Goal: Task Accomplishment & Management: Manage account settings

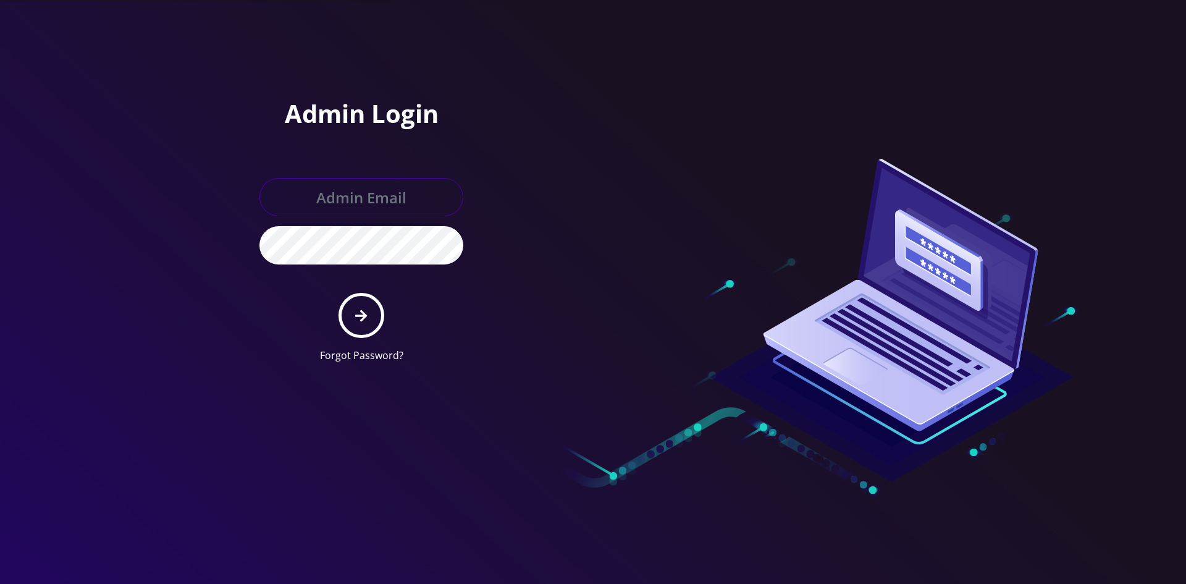
type input "[EMAIL_ADDRESS][DOMAIN_NAME]"
click at [359, 324] on button "submit" at bounding box center [361, 315] width 45 height 45
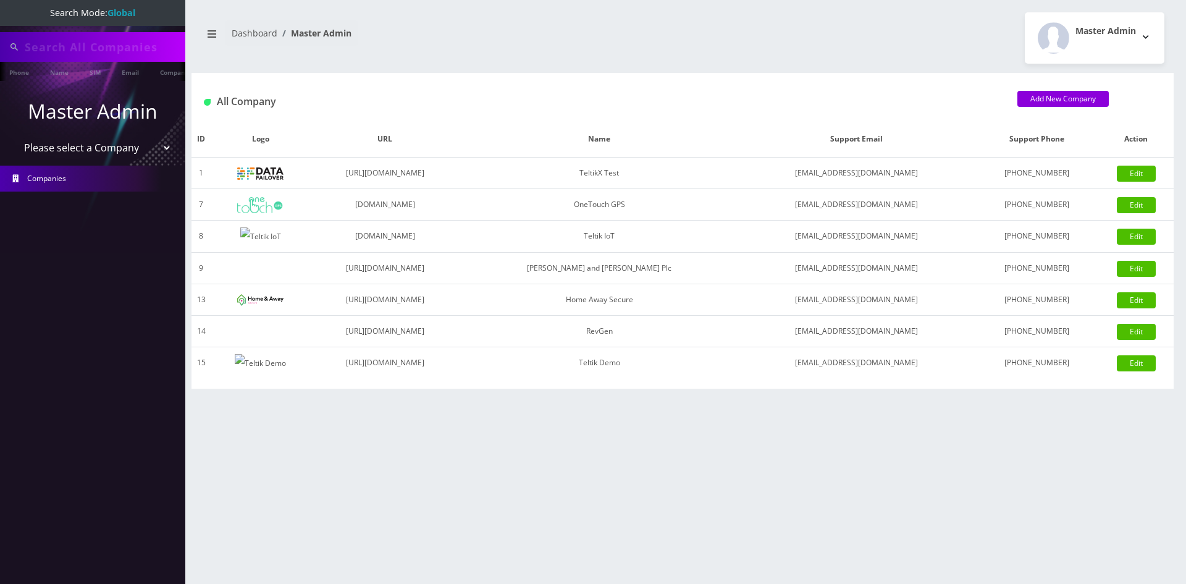
click at [106, 53] on input "text" at bounding box center [104, 46] width 158 height 23
type input "shlomo"
click at [106, 53] on input "shlomo" at bounding box center [104, 46] width 158 height 23
click at [56, 146] on select "Please select a Company TeltikX Test OneTouch GPS Teltik IoT Hale and Serrano P…" at bounding box center [93, 148] width 158 height 23
select select "1"
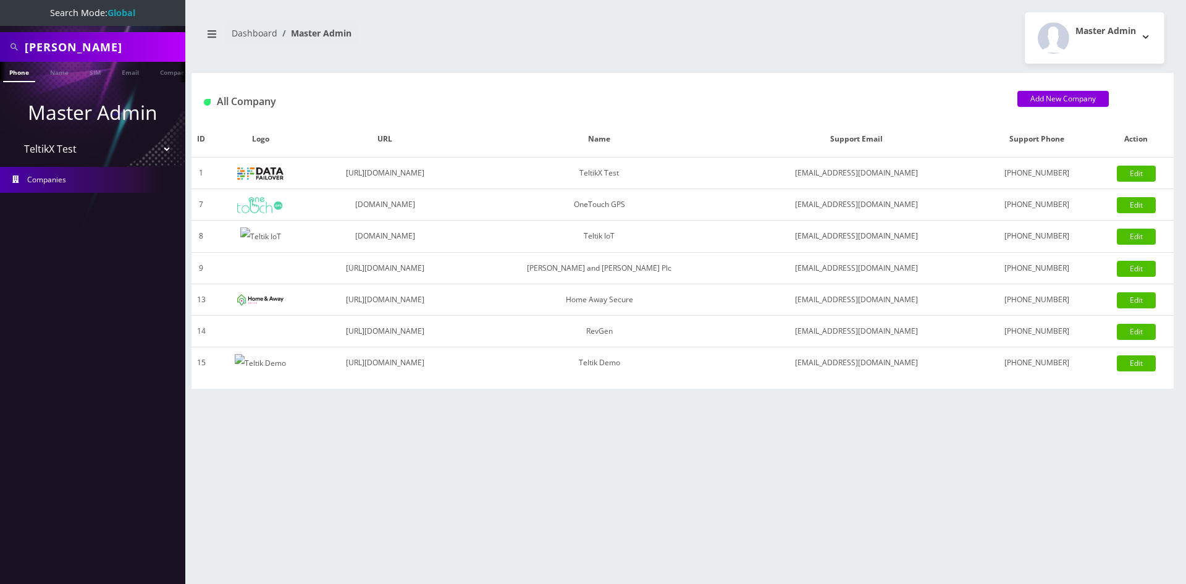
click at [14, 137] on select "Please select a Company TeltikX Test OneTouch GPS Teltik IoT Hale and Serrano P…" at bounding box center [93, 148] width 158 height 23
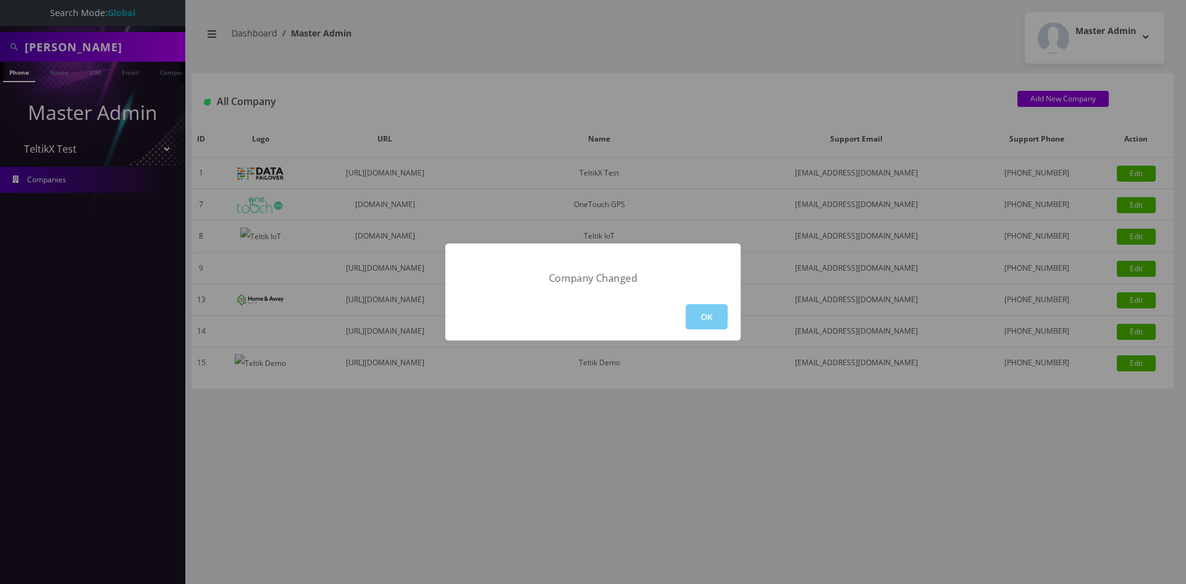
click at [716, 313] on button "OK" at bounding box center [707, 316] width 42 height 25
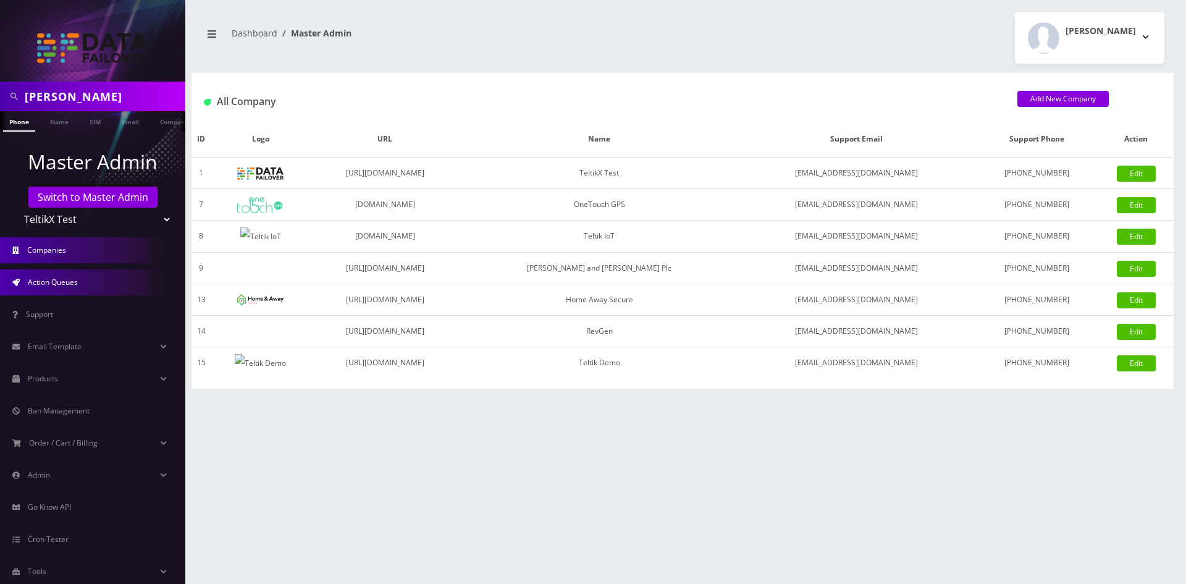
click at [70, 266] on ul "Master Admin Switch to Master Admin TeltikX Test OneTouch GPS Teltik IoT Hale a…" at bounding box center [92, 366] width 185 height 468
click at [80, 289] on link "Action Queues" at bounding box center [92, 282] width 185 height 26
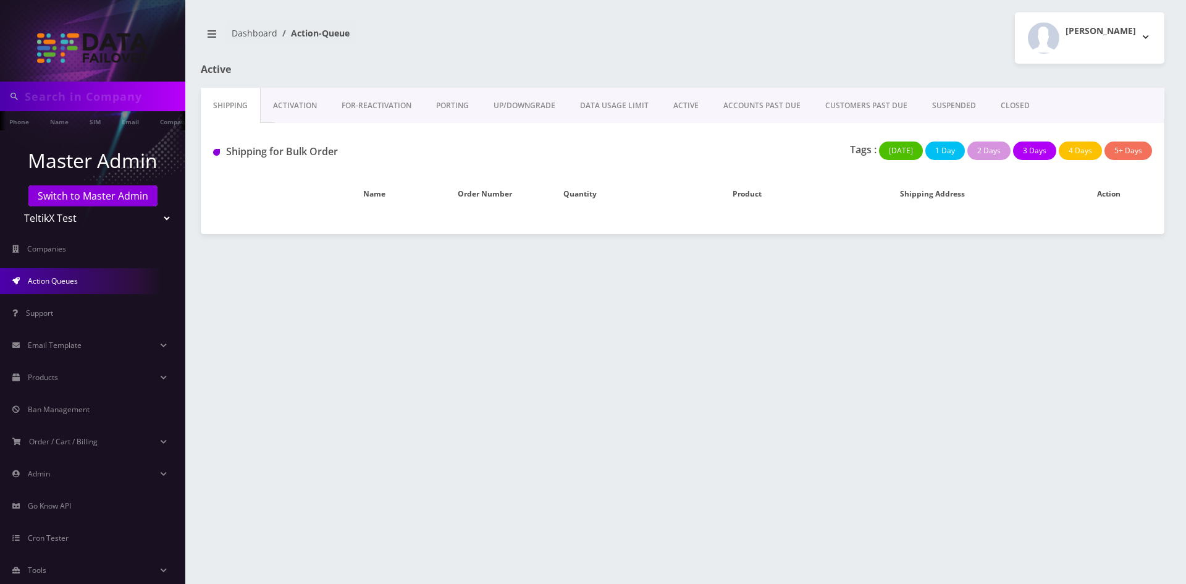
type input "[PERSON_NAME]"
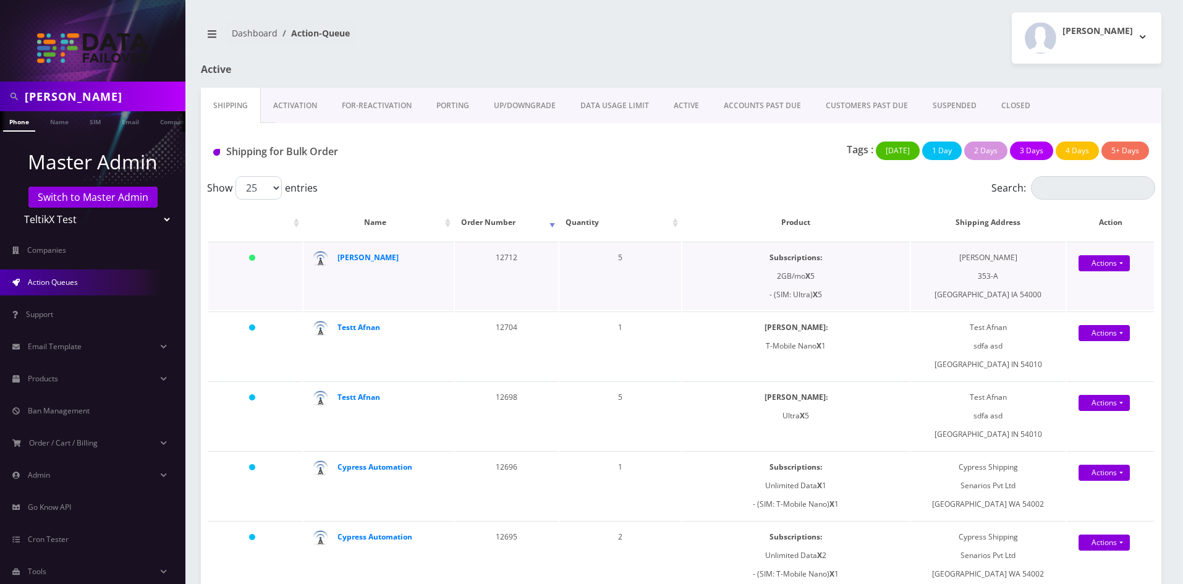
click at [368, 248] on td "Sana Ullah" at bounding box center [378, 276] width 150 height 69
click at [364, 254] on strong "Sana Ullah" at bounding box center [367, 257] width 61 height 11
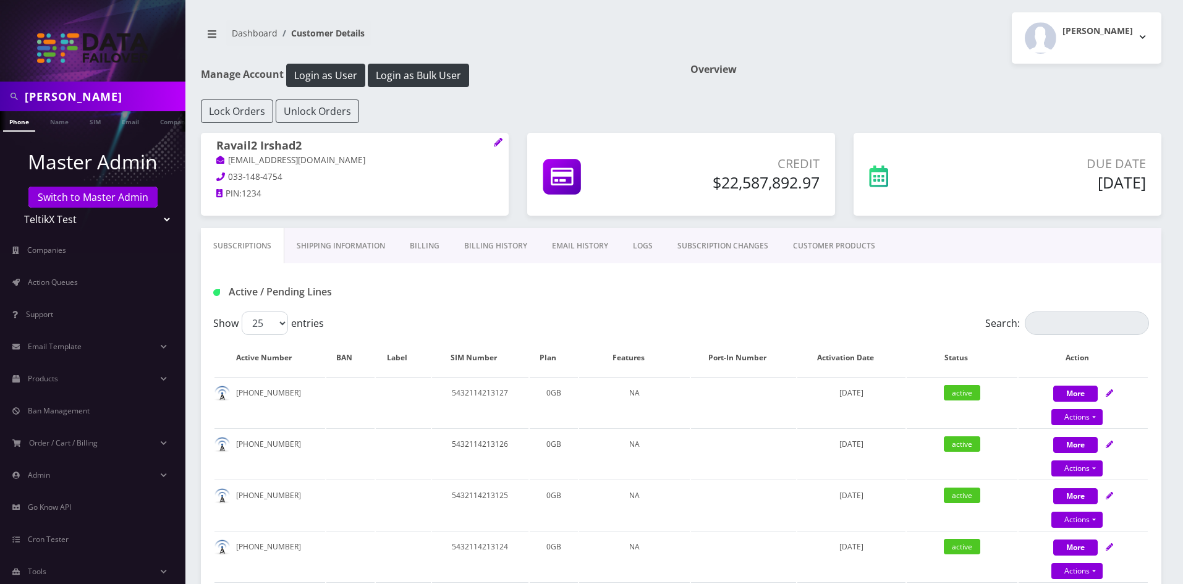
click at [585, 242] on link "EMAIL HISTORY" at bounding box center [579, 246] width 81 height 36
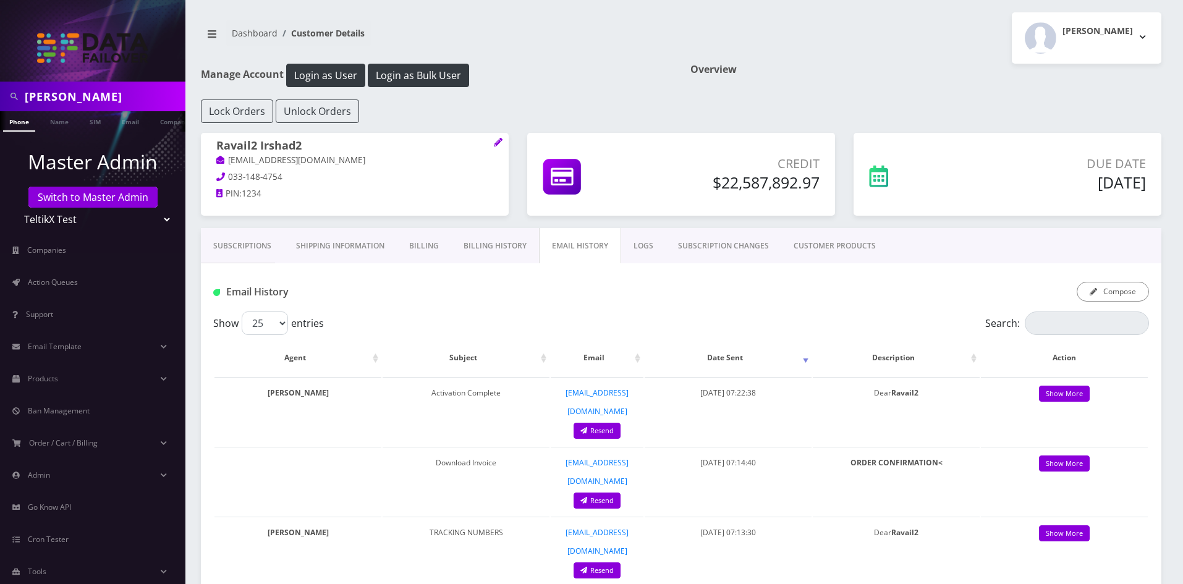
click at [483, 244] on link "Billing History" at bounding box center [495, 246] width 88 height 36
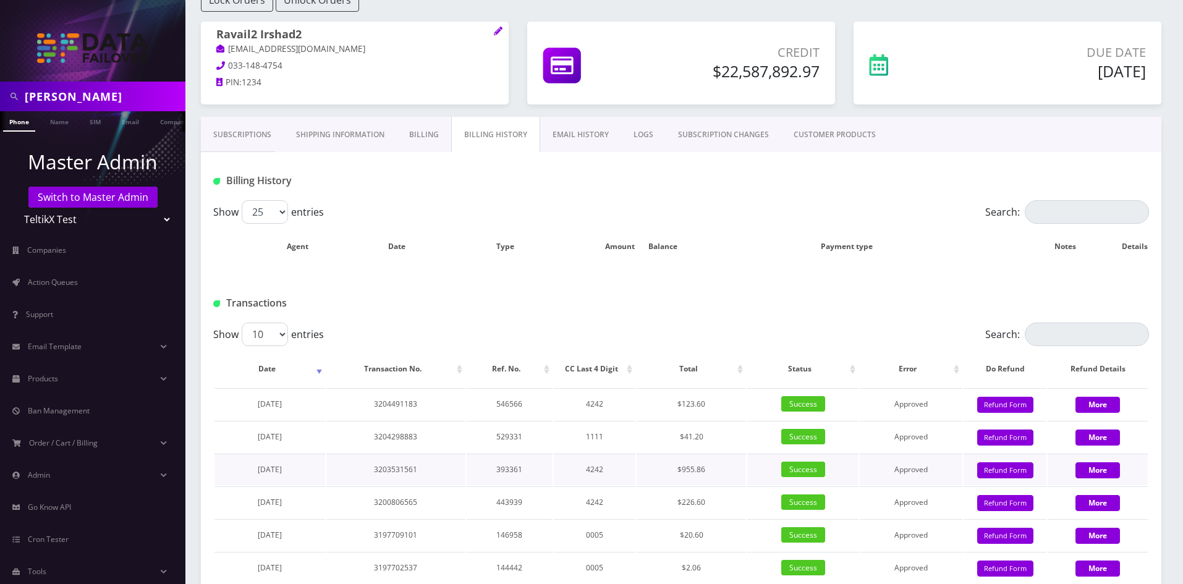
scroll to position [348, 0]
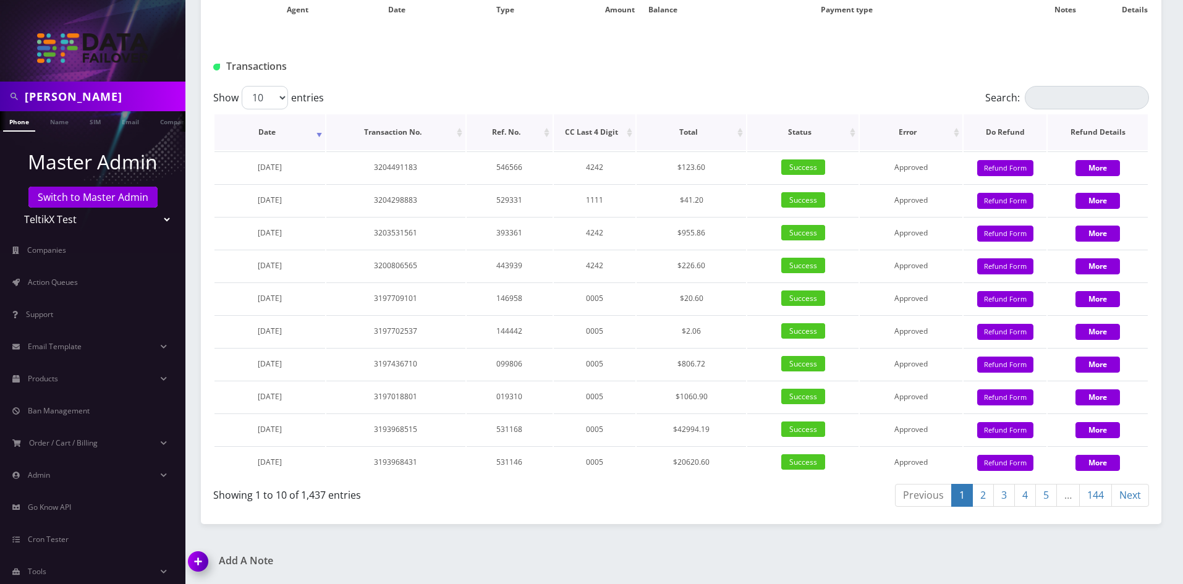
click at [268, 135] on th "Date" at bounding box center [269, 132] width 111 height 36
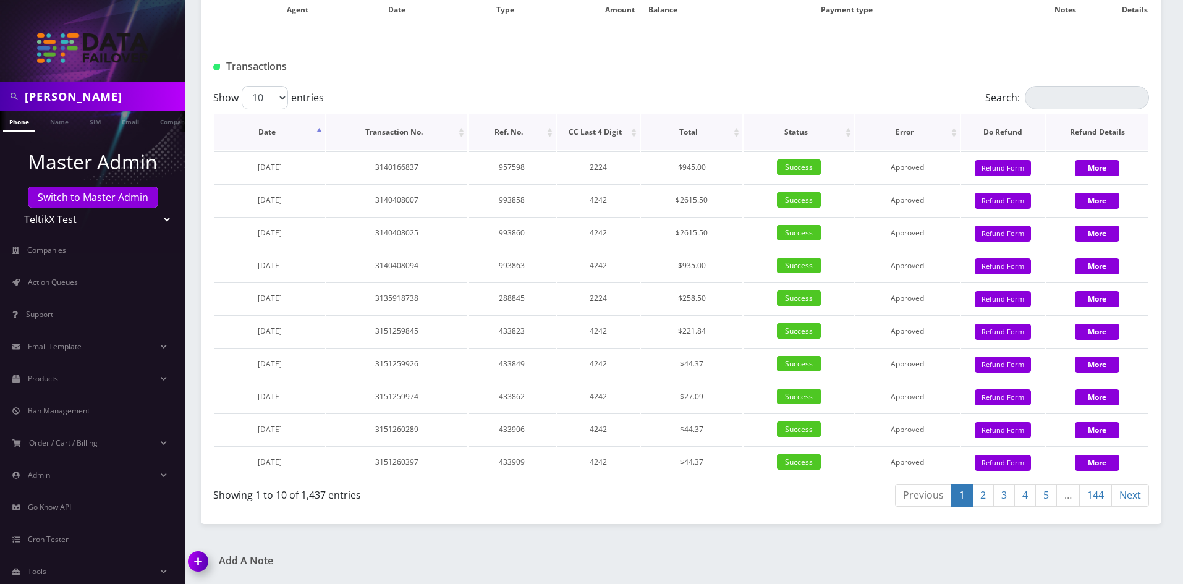
click at [268, 135] on th "Date" at bounding box center [269, 132] width 111 height 36
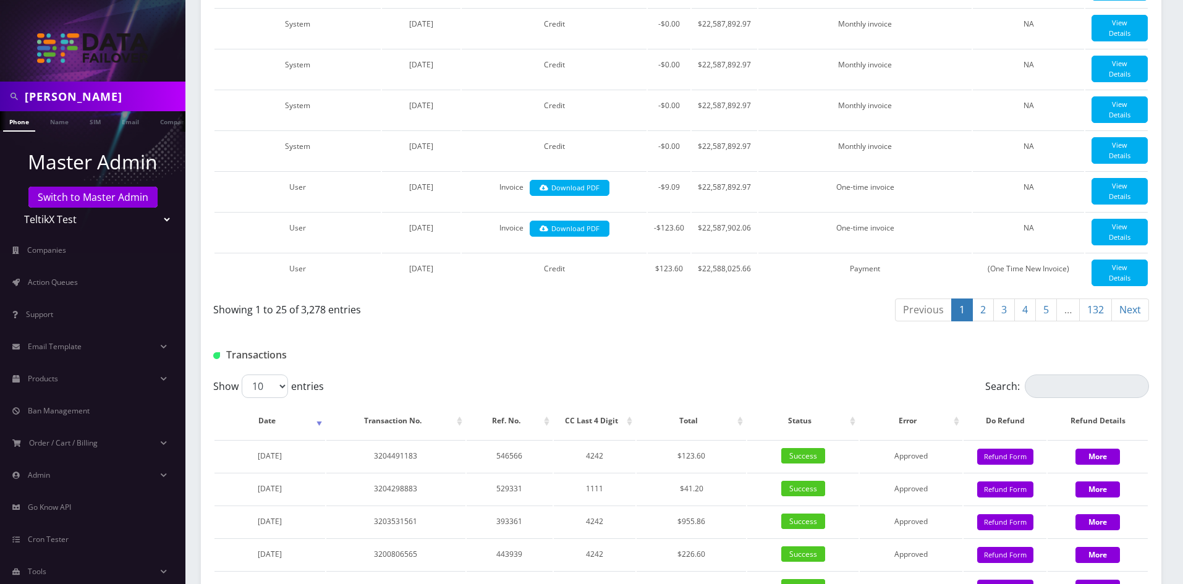
scroll to position [1465, 0]
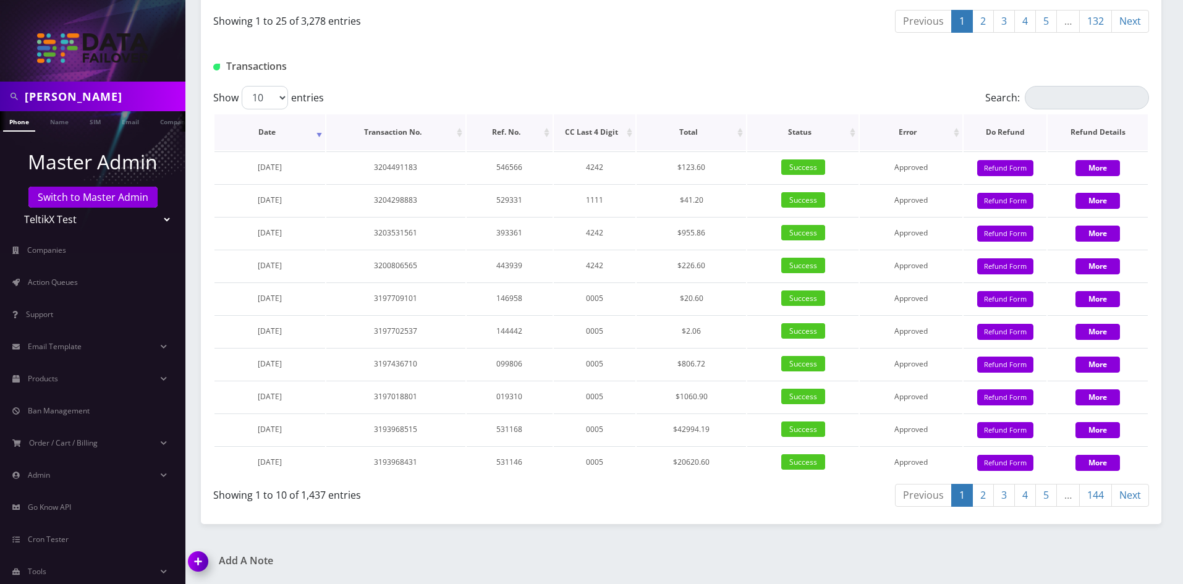
click at [274, 133] on th "Date" at bounding box center [269, 132] width 111 height 36
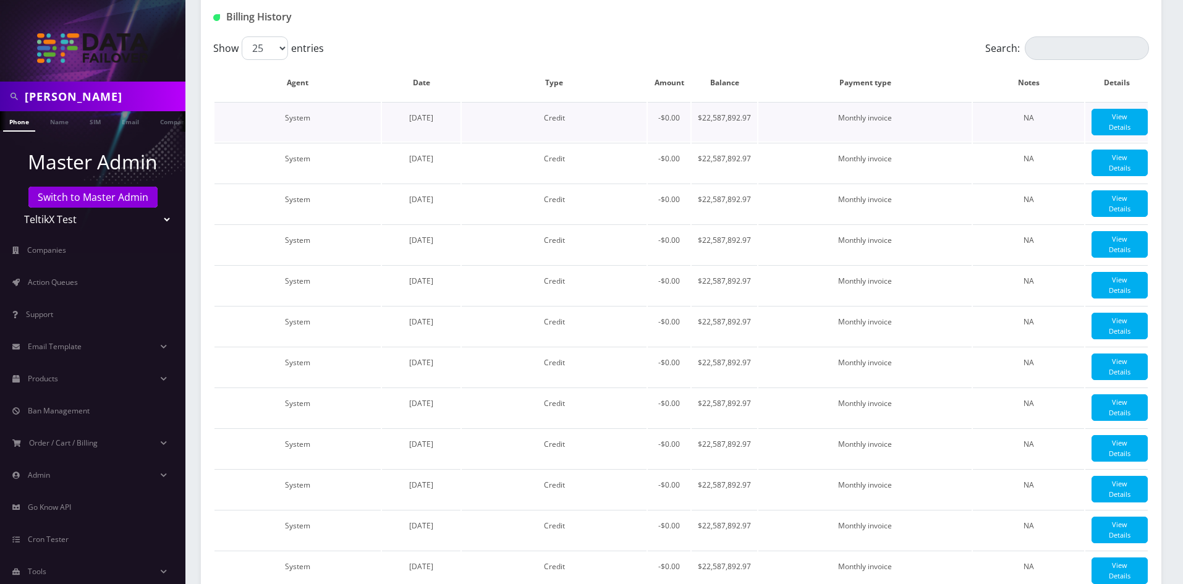
scroll to position [229, 0]
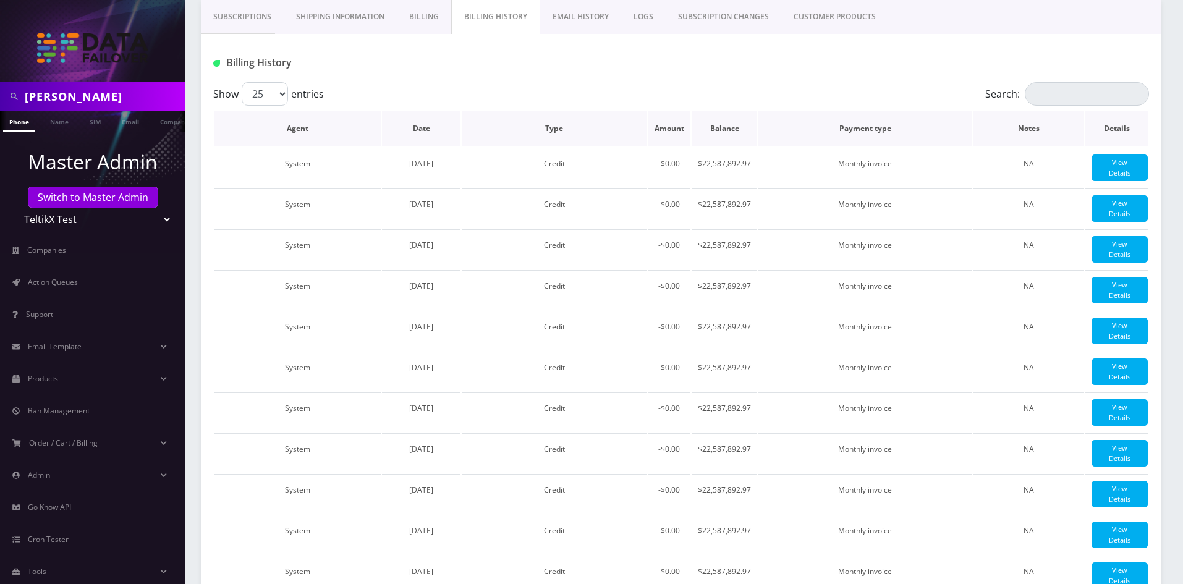
drag, startPoint x: 419, startPoint y: 116, endPoint x: 423, endPoint y: 127, distance: 12.5
click at [419, 115] on th "Date" at bounding box center [421, 129] width 78 height 36
click at [423, 128] on th "Date" at bounding box center [421, 129] width 78 height 36
click at [438, 129] on th "Date" at bounding box center [421, 129] width 78 height 36
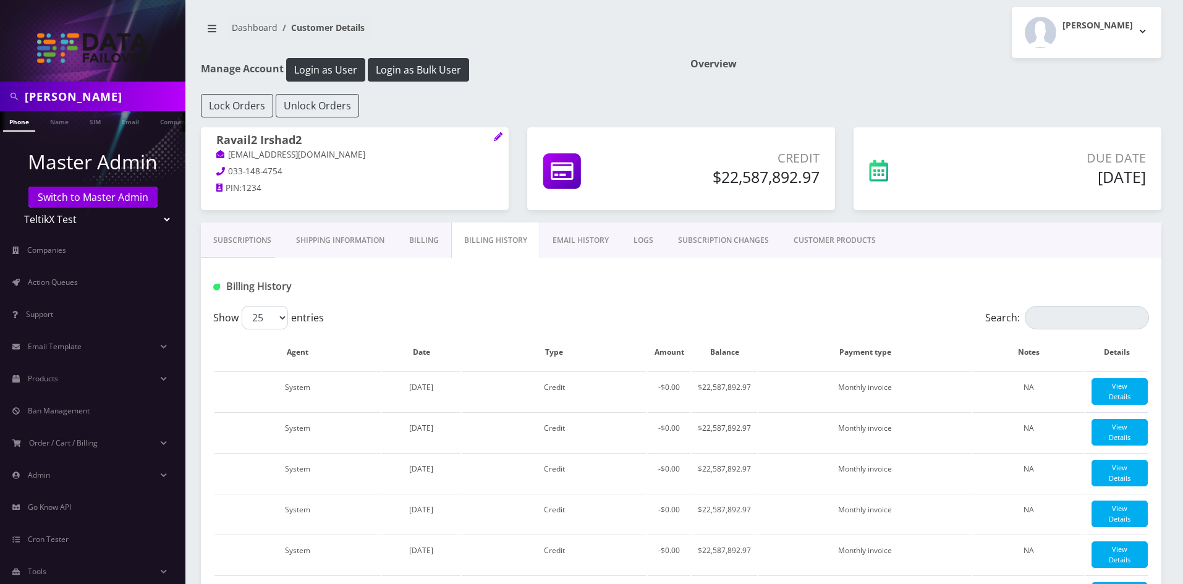
scroll to position [0, 0]
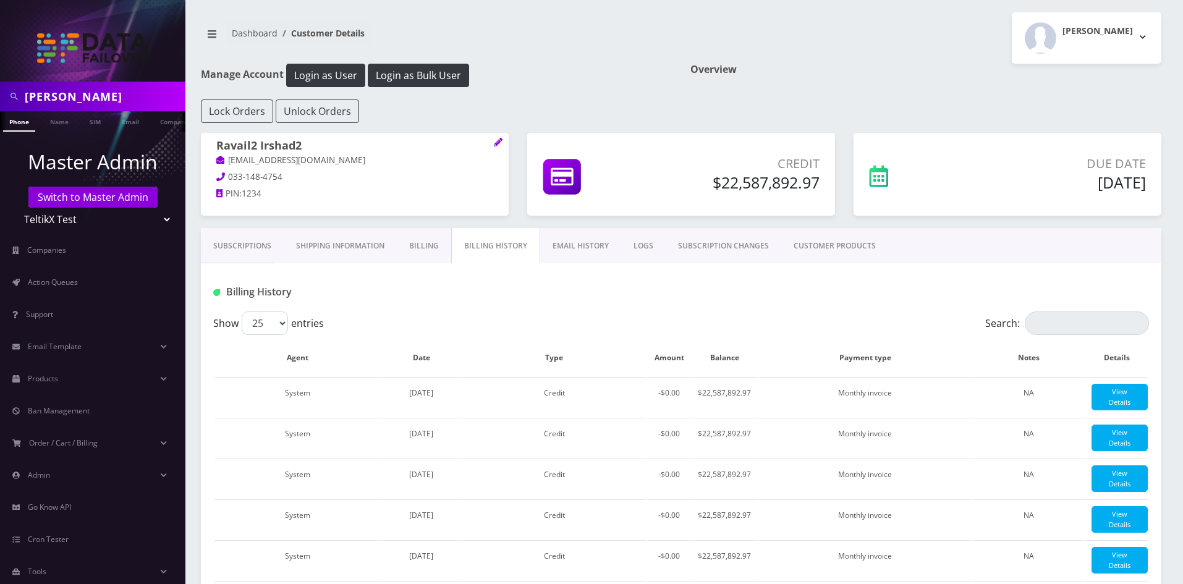
click at [249, 246] on link "Subscriptions" at bounding box center [242, 246] width 83 height 36
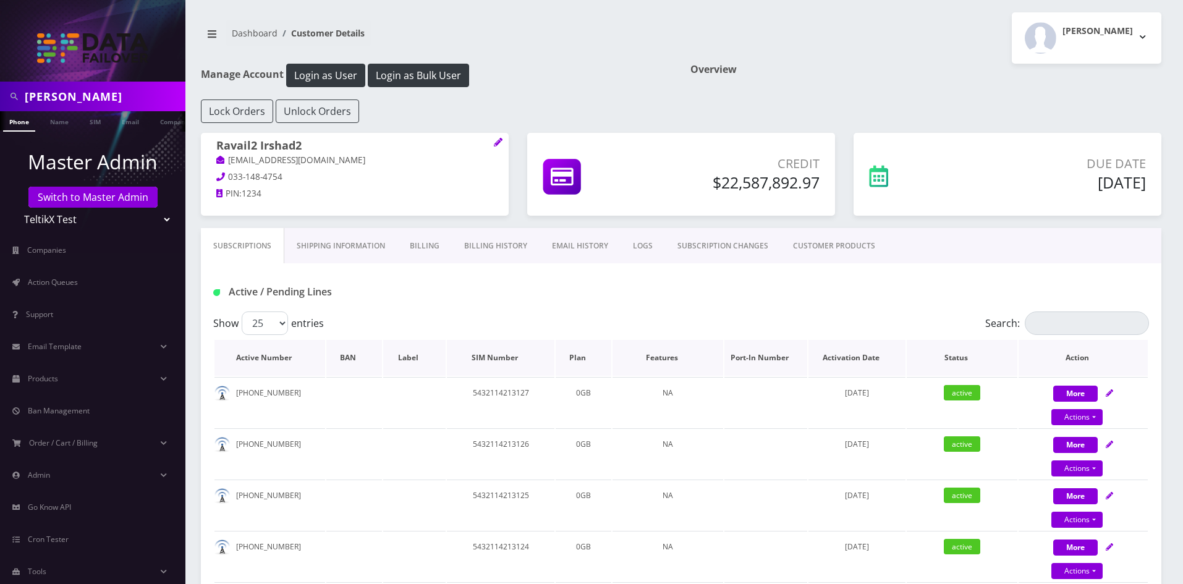
click at [575, 360] on th "Plan" at bounding box center [583, 358] width 56 height 36
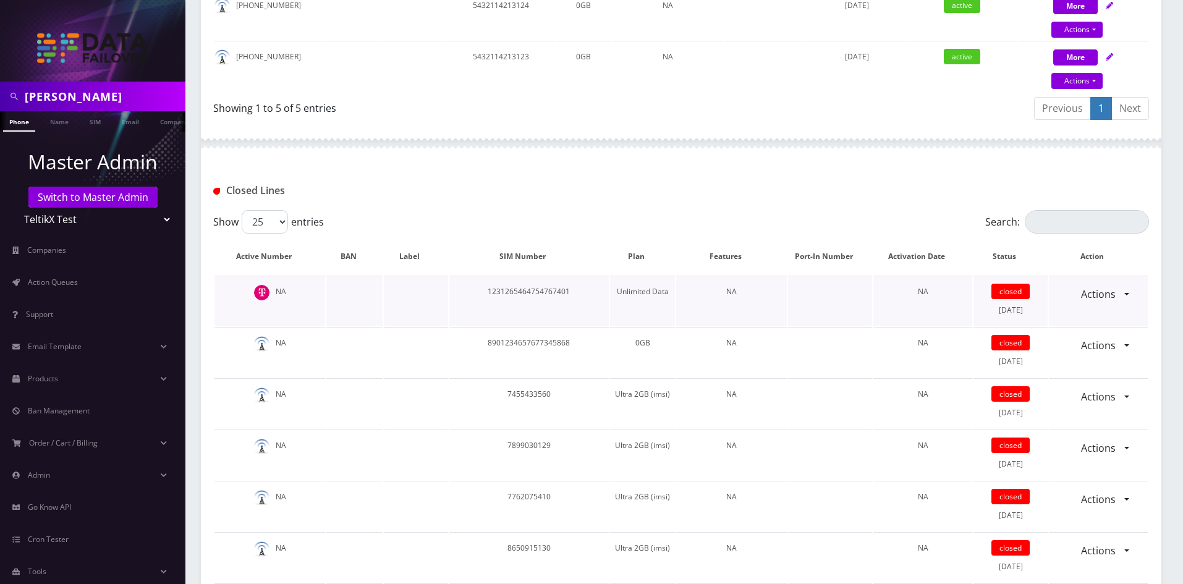
scroll to position [556, 0]
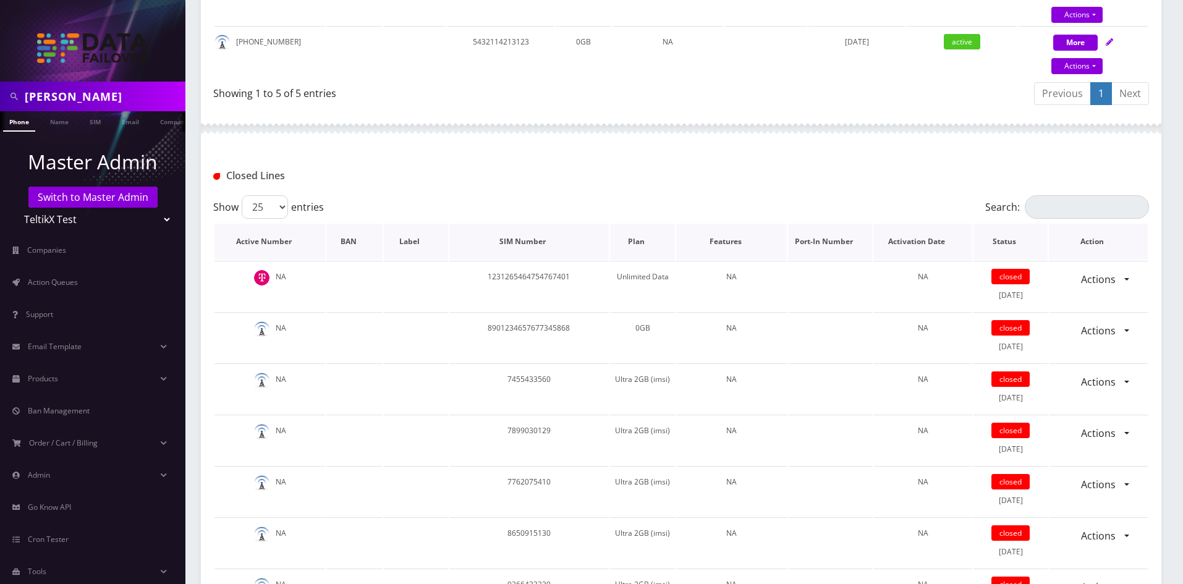
click at [640, 242] on th "Plan" at bounding box center [642, 242] width 65 height 36
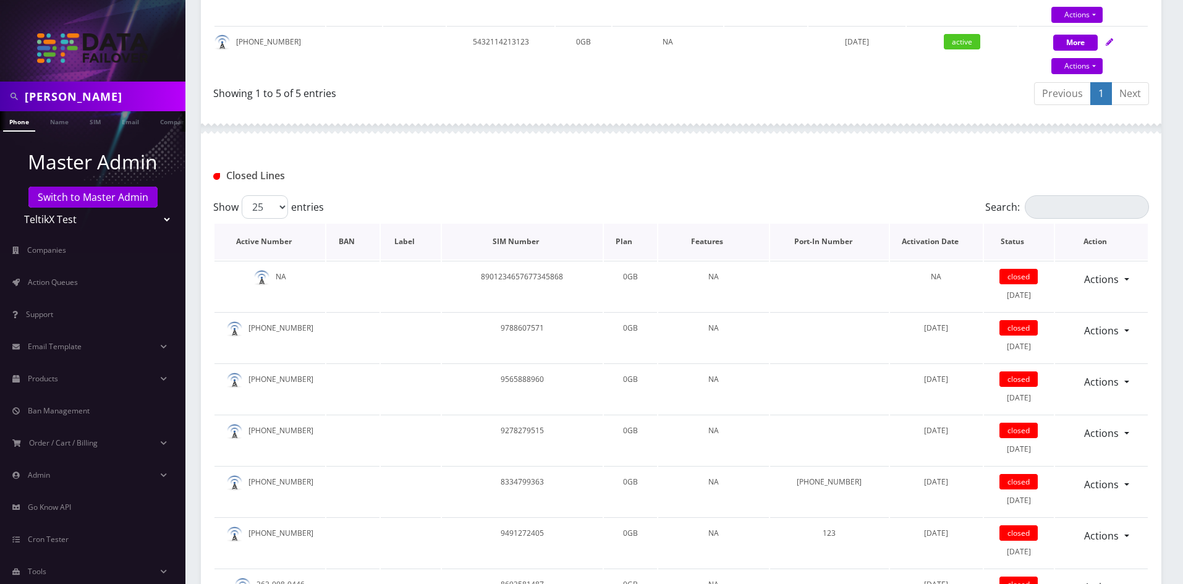
click at [639, 242] on th "Plan" at bounding box center [630, 242] width 53 height 36
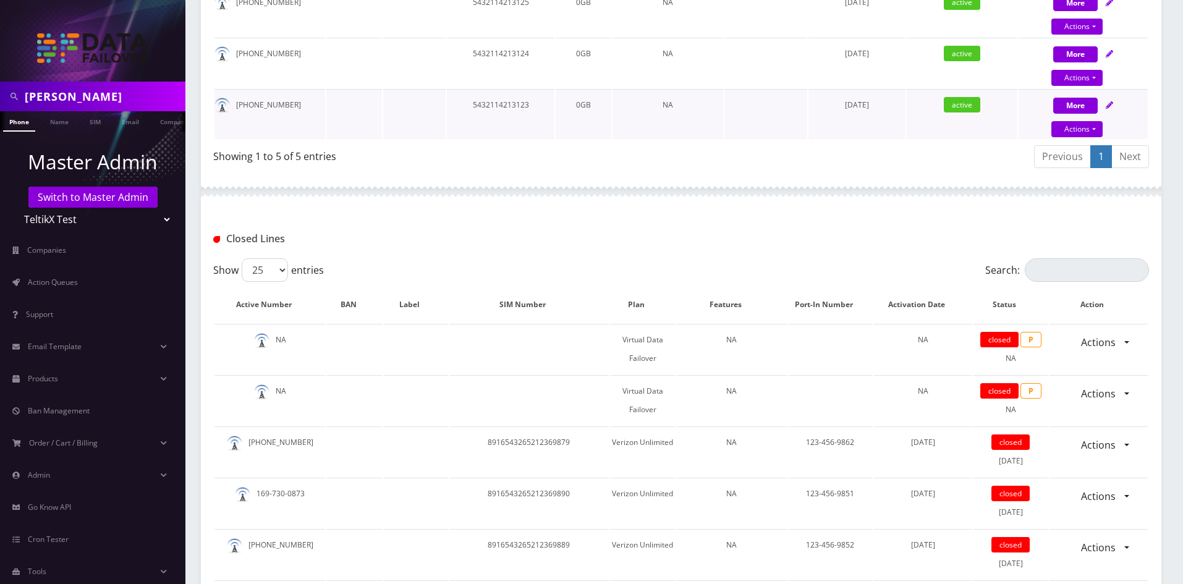
scroll to position [494, 0]
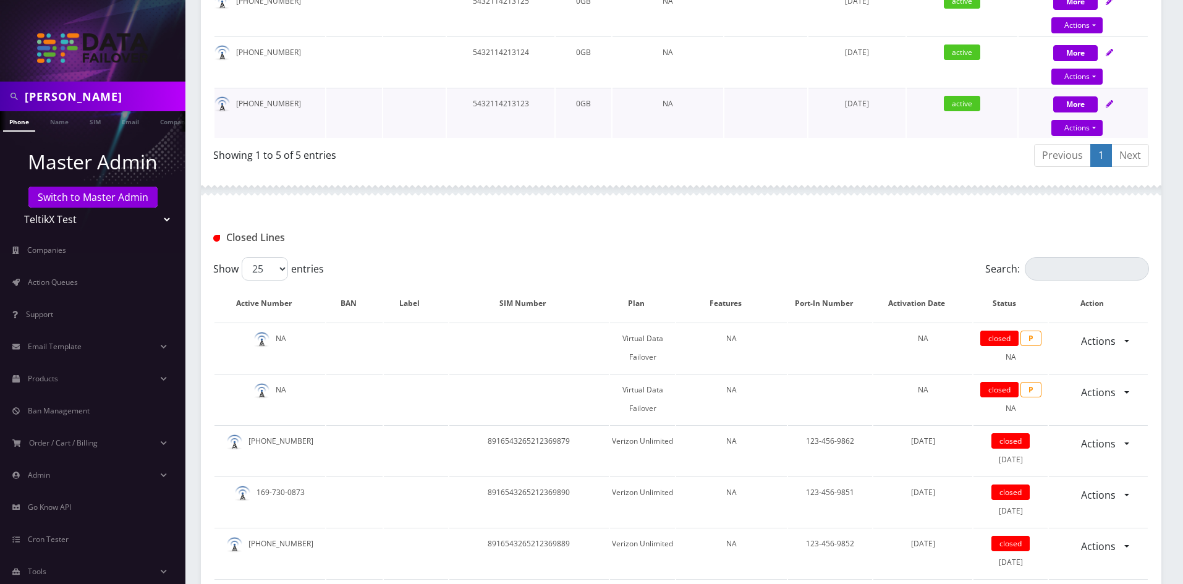
click at [579, 103] on td "0GB" at bounding box center [583, 113] width 56 height 50
click at [660, 448] on td "Verizon Unlimited" at bounding box center [642, 450] width 65 height 50
copy td "Verizon Unlimited"
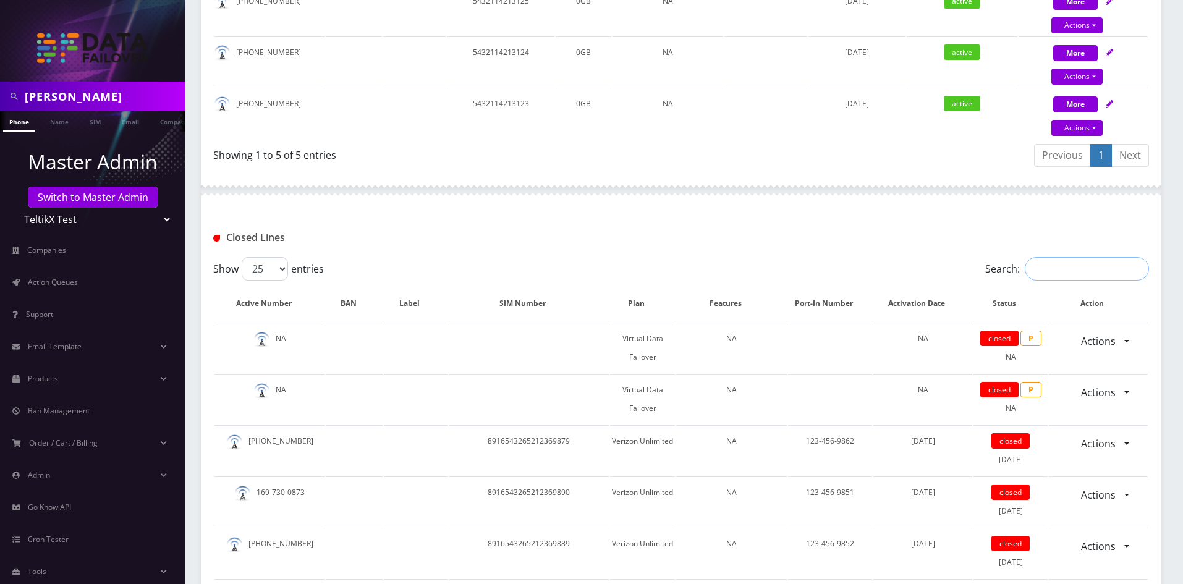
click at [1102, 266] on input "Search:" at bounding box center [1086, 268] width 124 height 23
paste input "Verizon Unlimited"
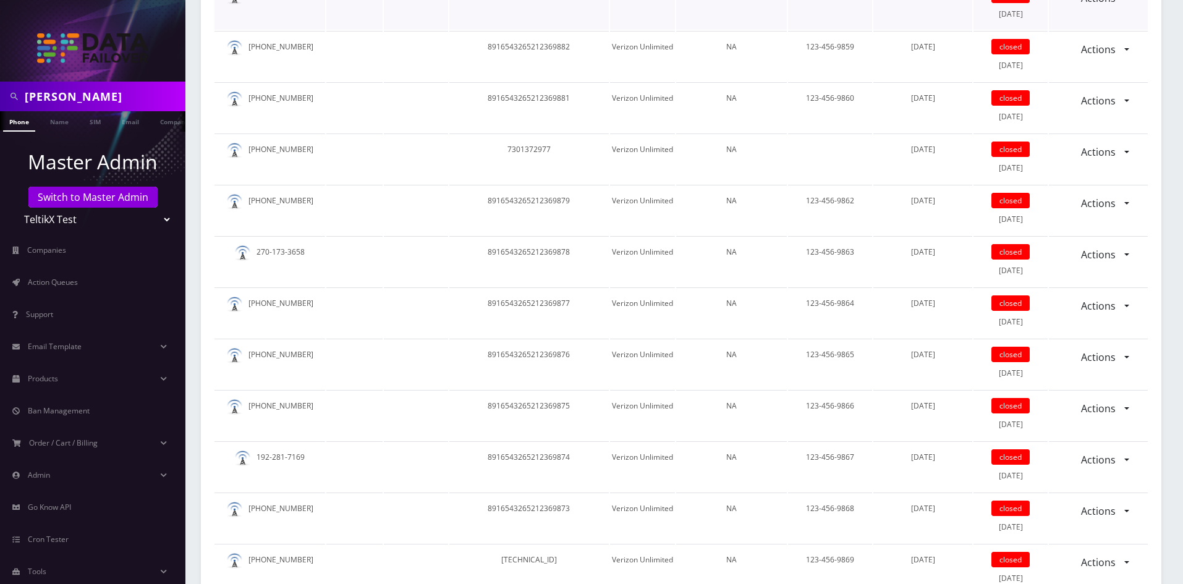
scroll to position [1366, 0]
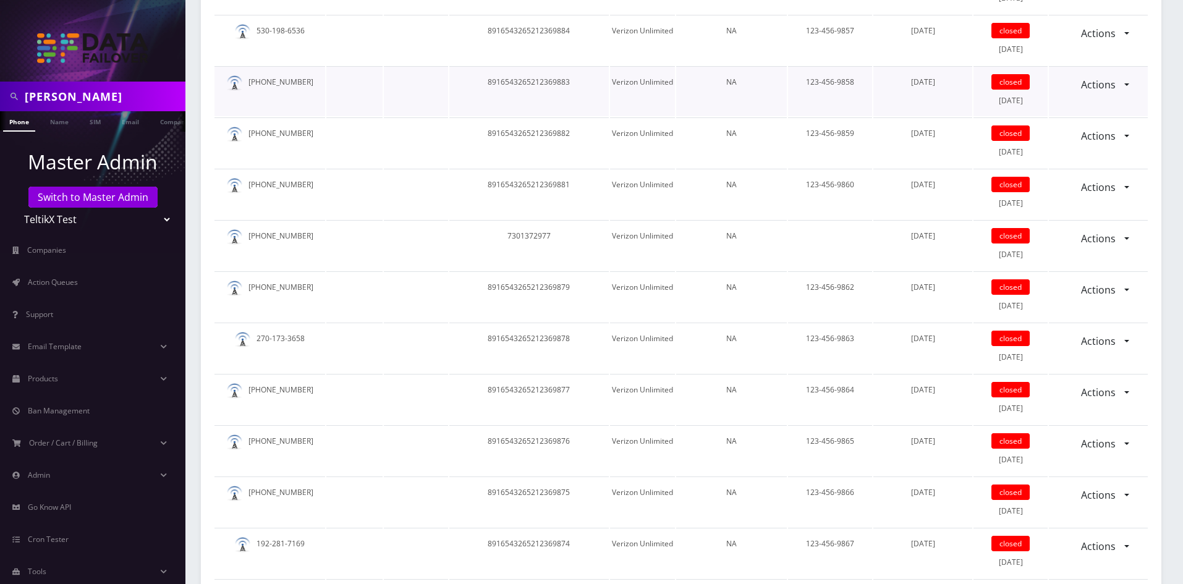
type input "Verizon Unlimited"
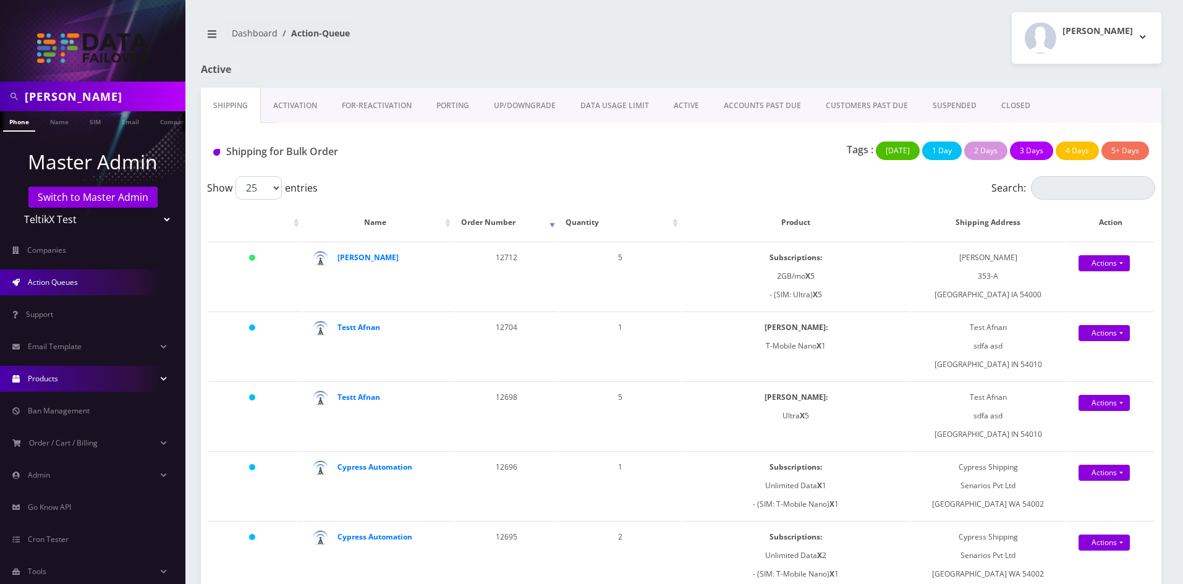
click at [48, 379] on span "Products" at bounding box center [43, 378] width 30 height 11
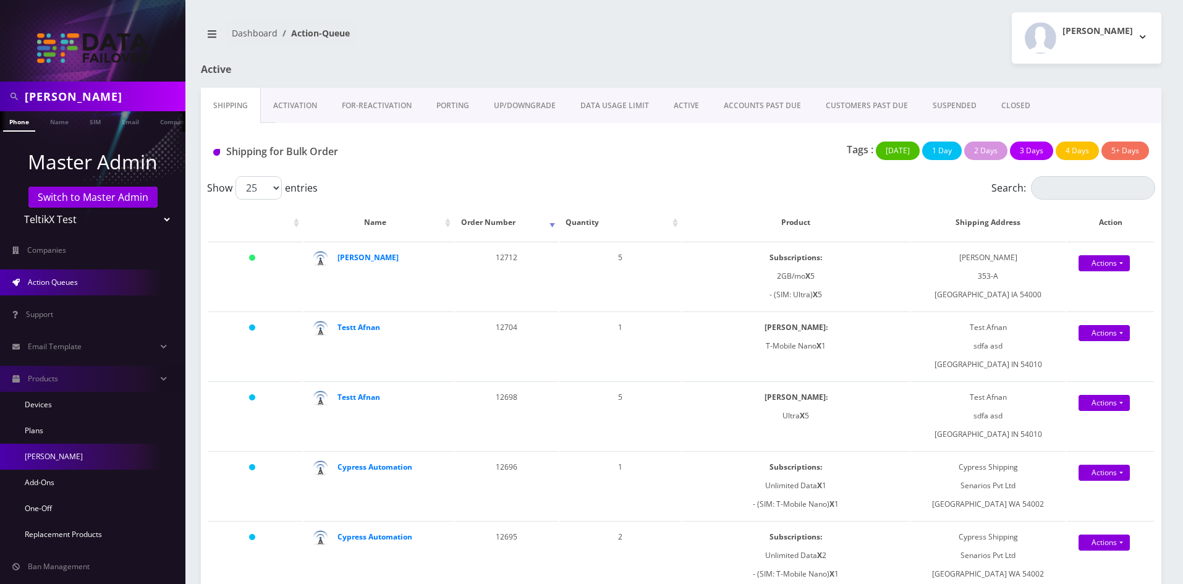
click at [47, 454] on link "[PERSON_NAME]" at bounding box center [92, 457] width 185 height 26
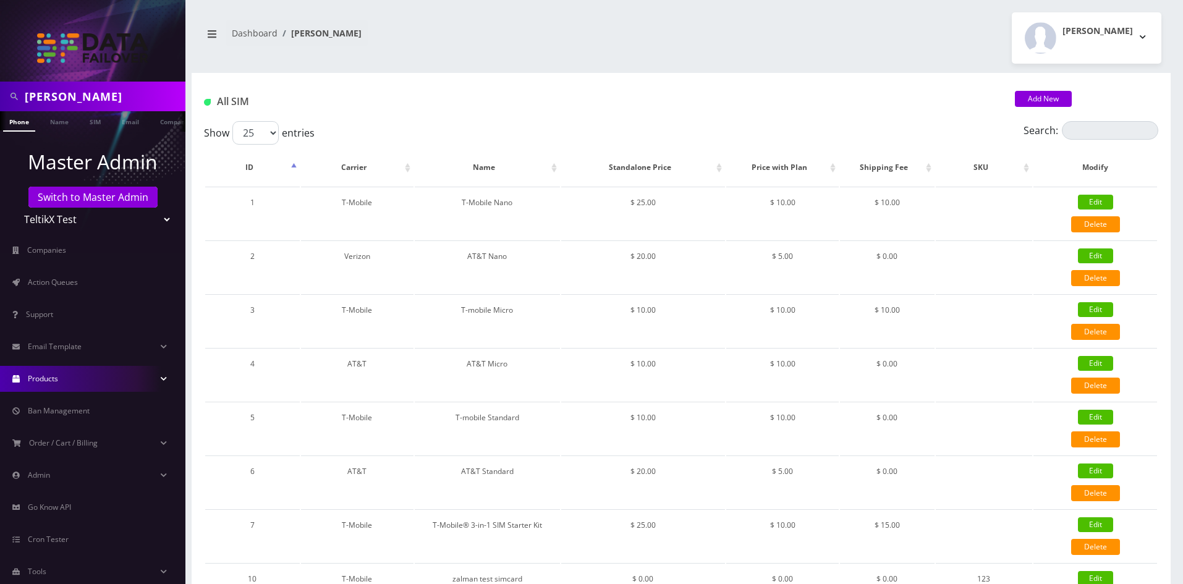
click at [51, 383] on link "Products" at bounding box center [92, 379] width 185 height 26
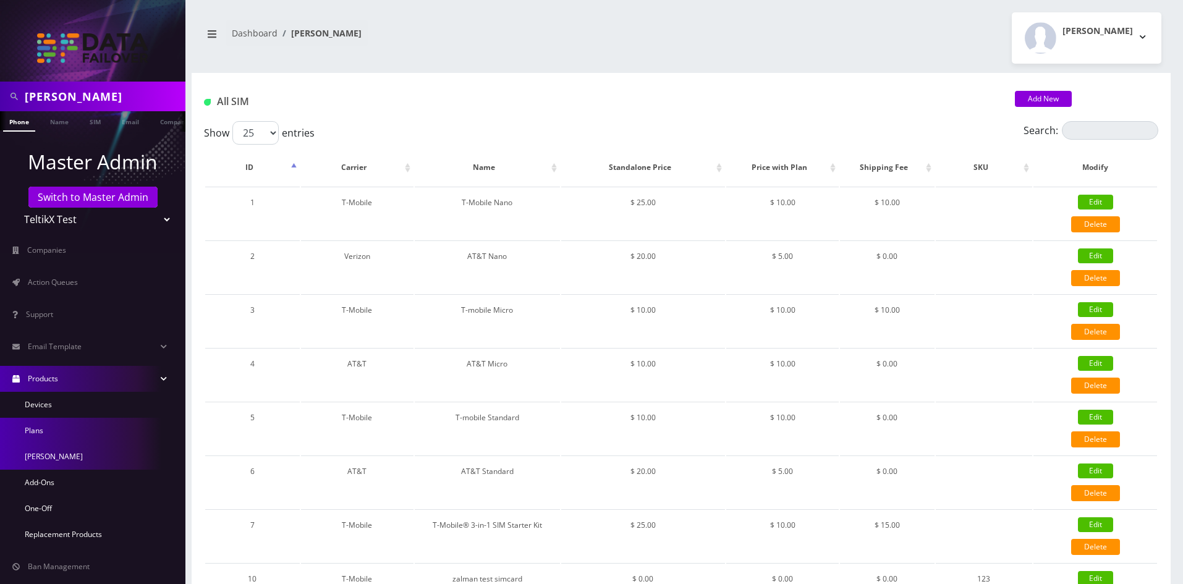
click at [41, 432] on link "Plans" at bounding box center [92, 431] width 185 height 26
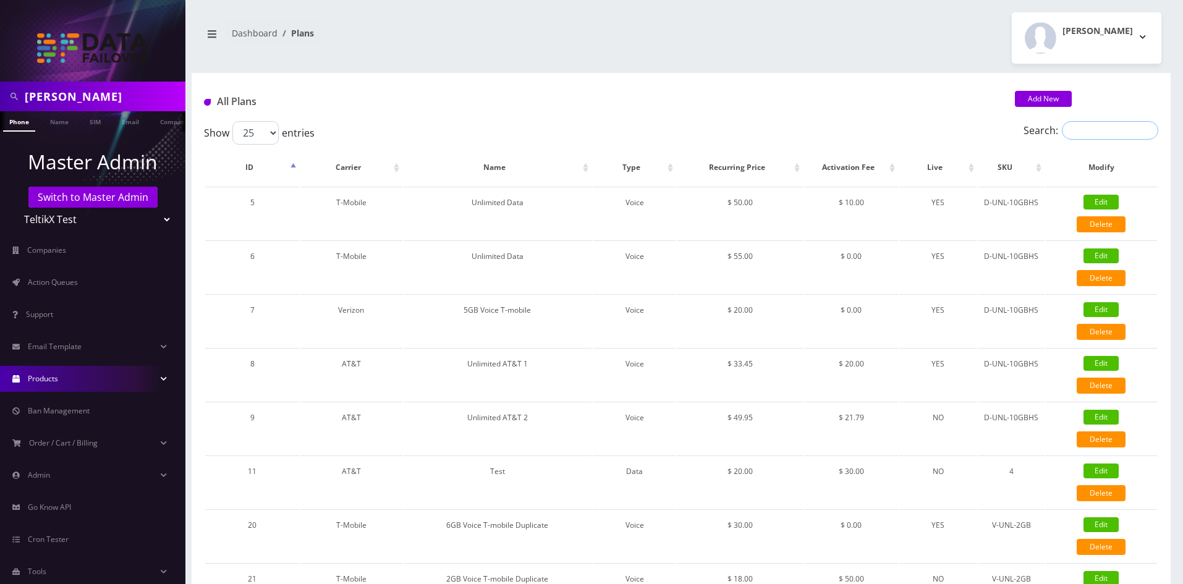
click at [1125, 127] on input "Search:" at bounding box center [1110, 130] width 96 height 19
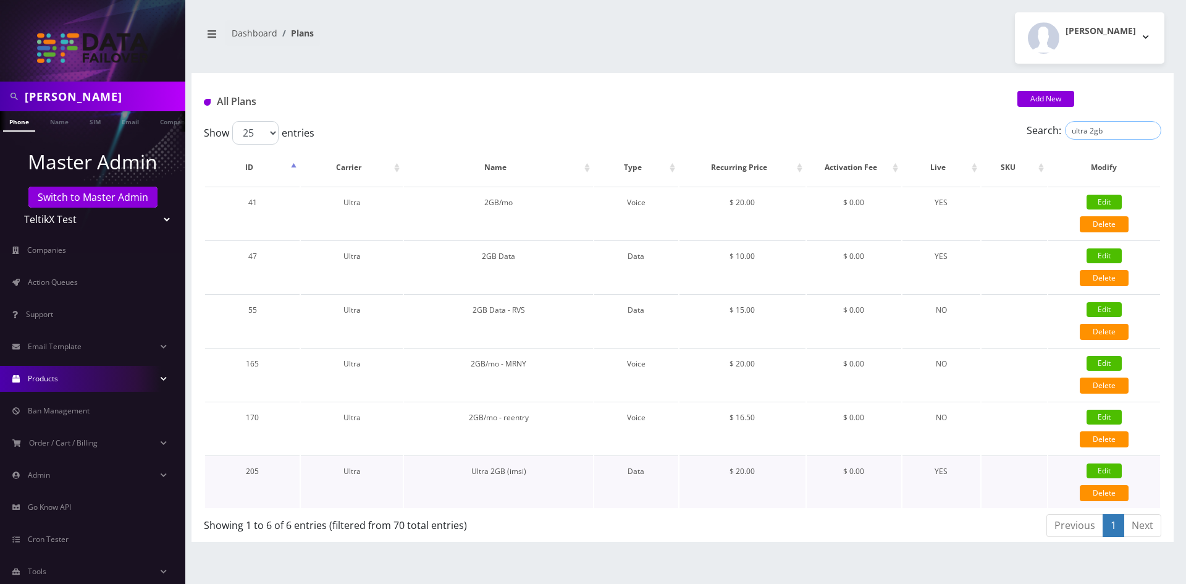
type input "ultra 2gb"
click at [1102, 472] on link "Edit" at bounding box center [1104, 470] width 35 height 15
type input "Ultra 2GB (imsi)"
select select "2"
select select "5"
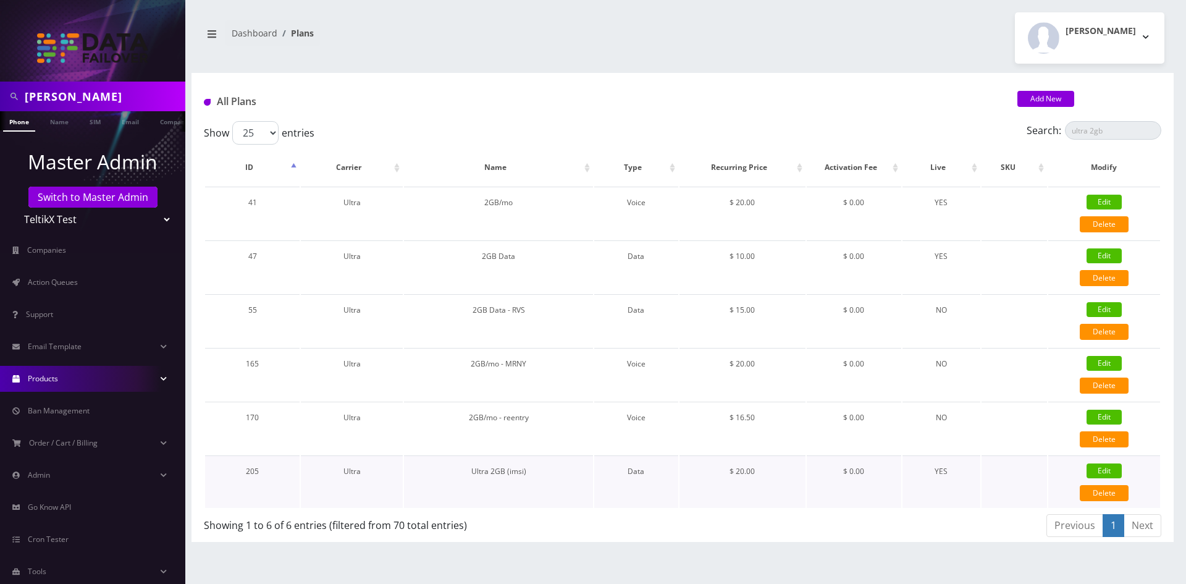
select select "0"
checkbox input "false"
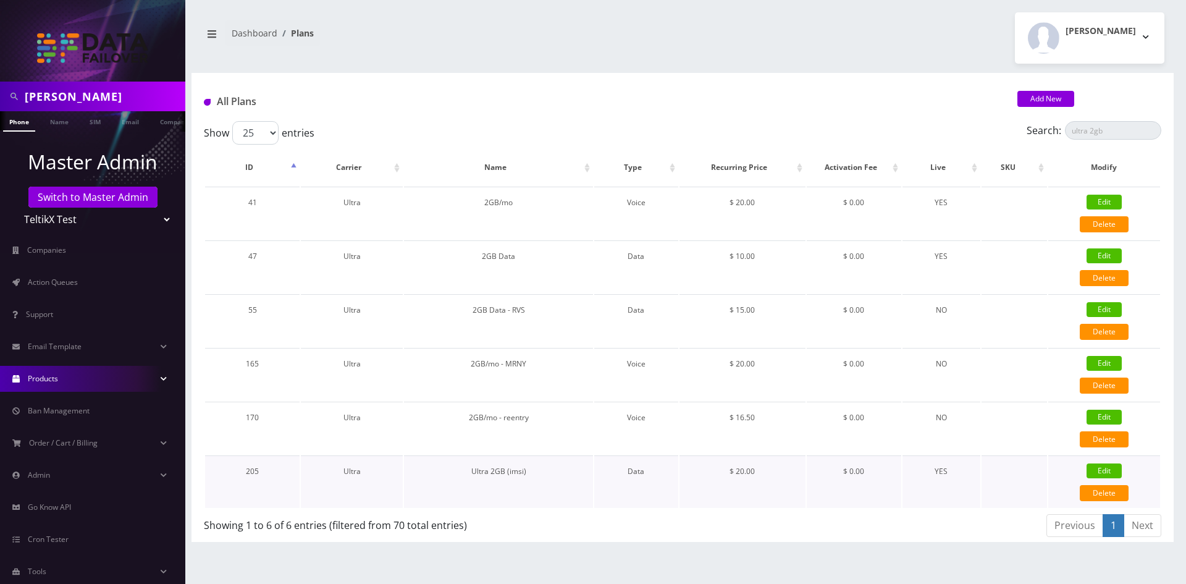
checkbox input "false"
checkbox input "true"
checkbox input "false"
type input "326"
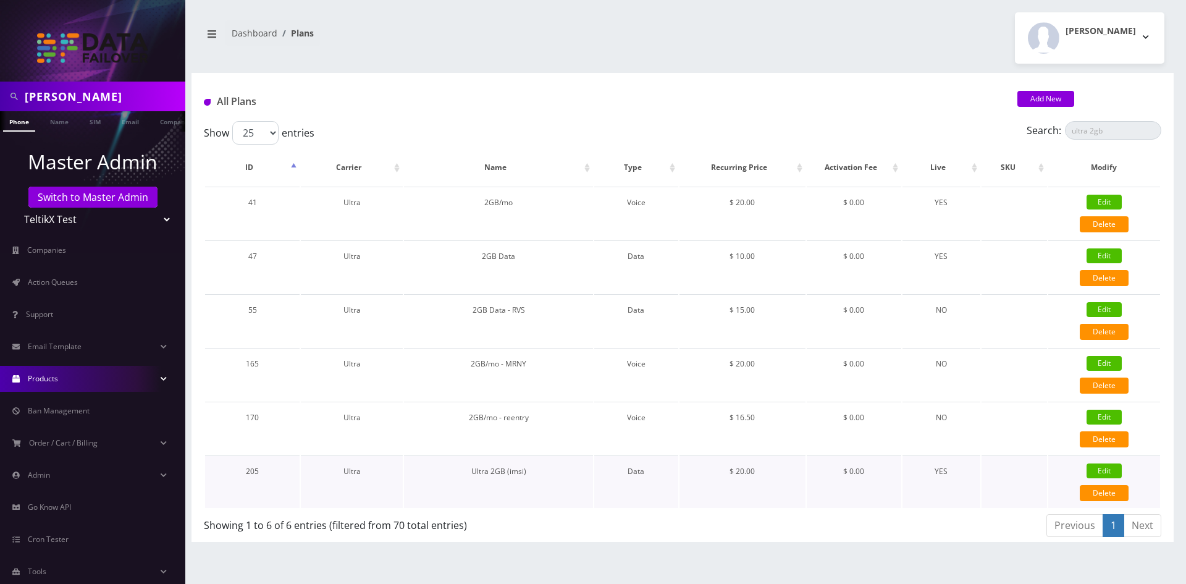
type input "imsi"
type input "2000"
checkbox input "true"
checkbox input "false"
type input "20"
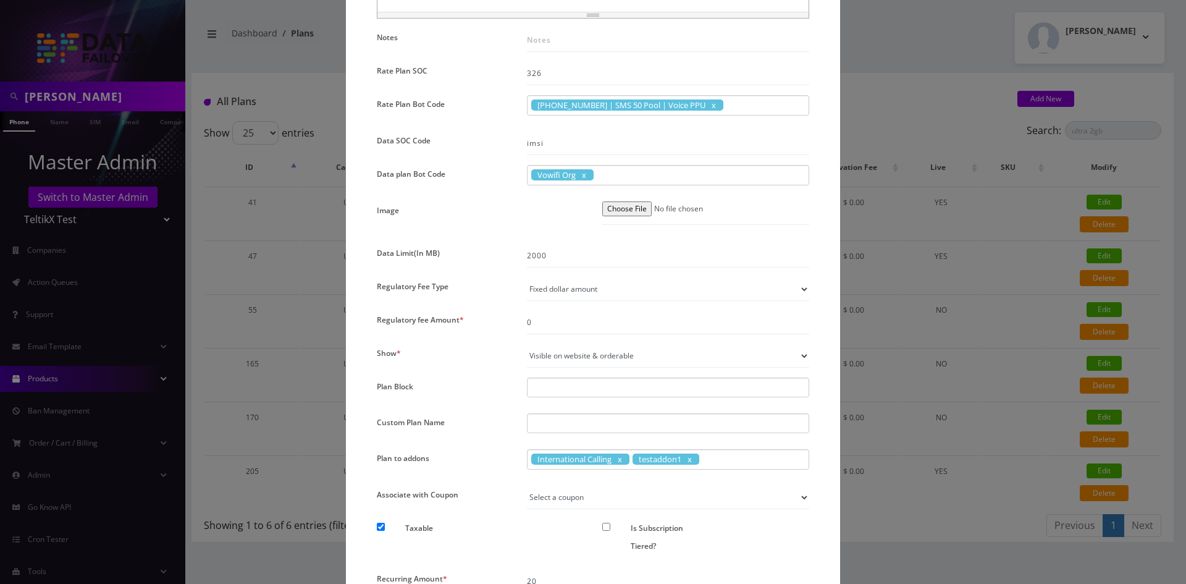
scroll to position [639, 0]
drag, startPoint x: 559, startPoint y: 173, endPoint x: 544, endPoint y: 177, distance: 15.9
click at [544, 177] on span "Vowifi Org" at bounding box center [562, 175] width 62 height 11
copy span "wifi"
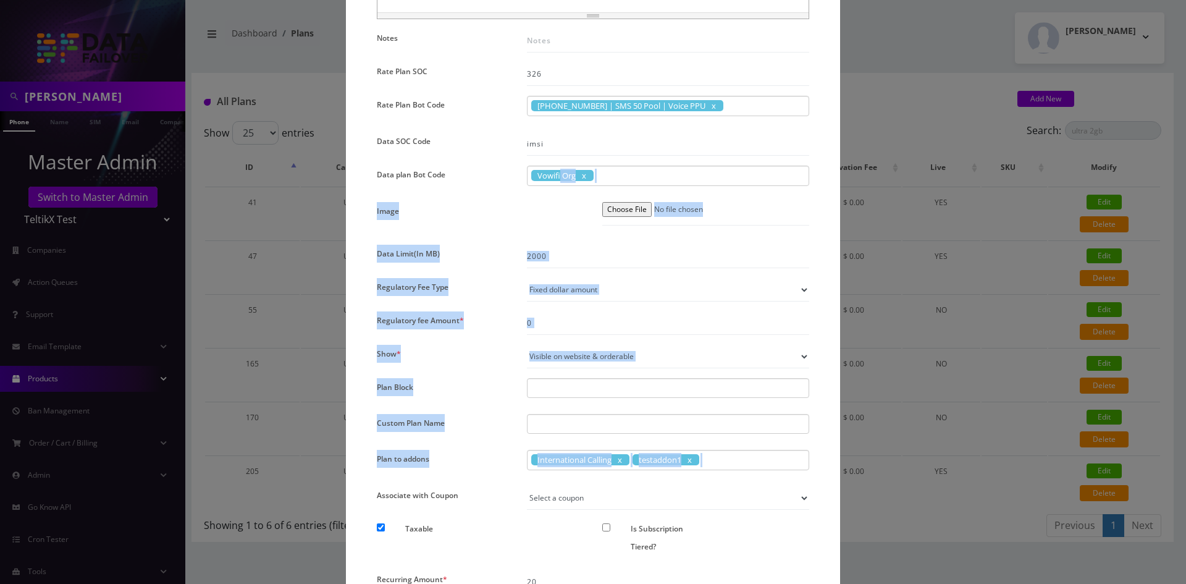
drag, startPoint x: 559, startPoint y: 175, endPoint x: 1411, endPoint y: 564, distance: 936.2
click at [1186, 564] on html "[PERSON_NAME] Phone Name SIM Email Company Customer Master Admin Switch to Mast…" at bounding box center [593, 292] width 1186 height 584
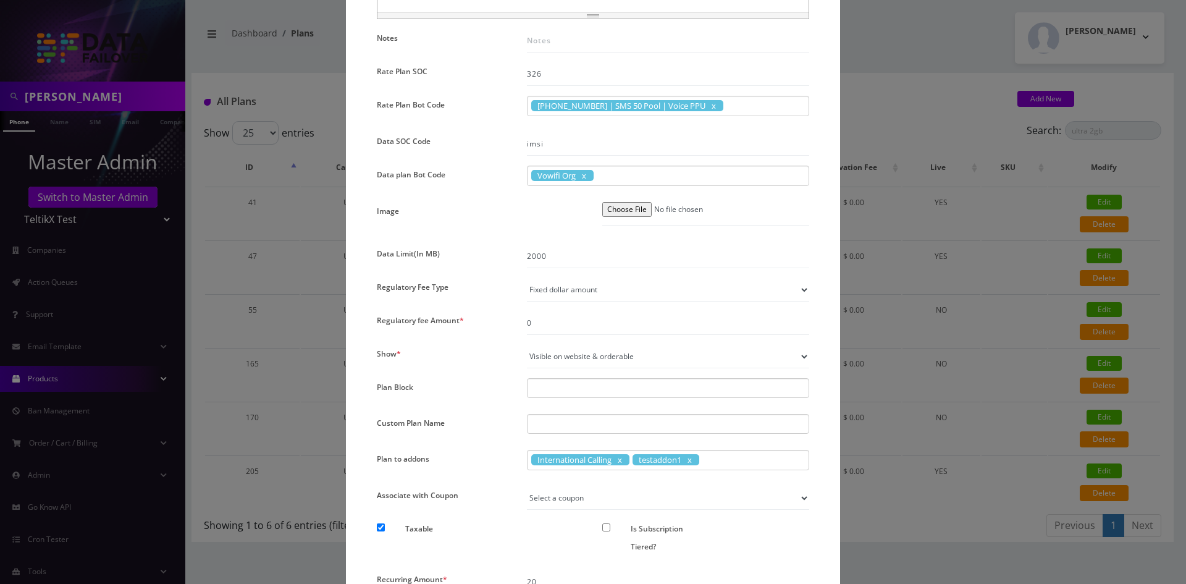
click at [641, 177] on div "Vowifi Org" at bounding box center [668, 176] width 282 height 20
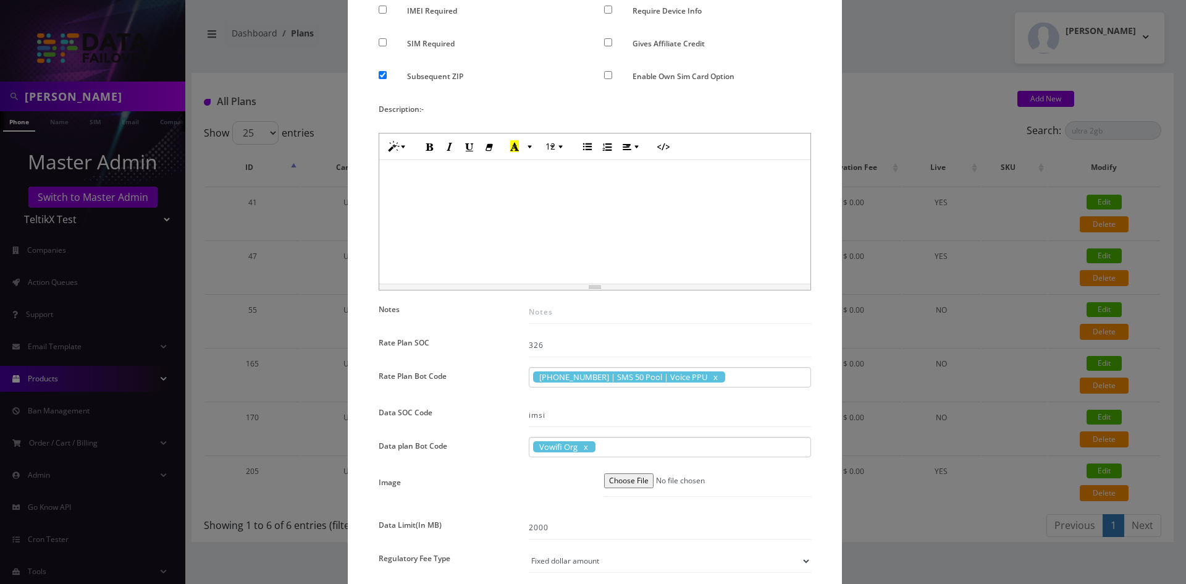
scroll to position [392, 0]
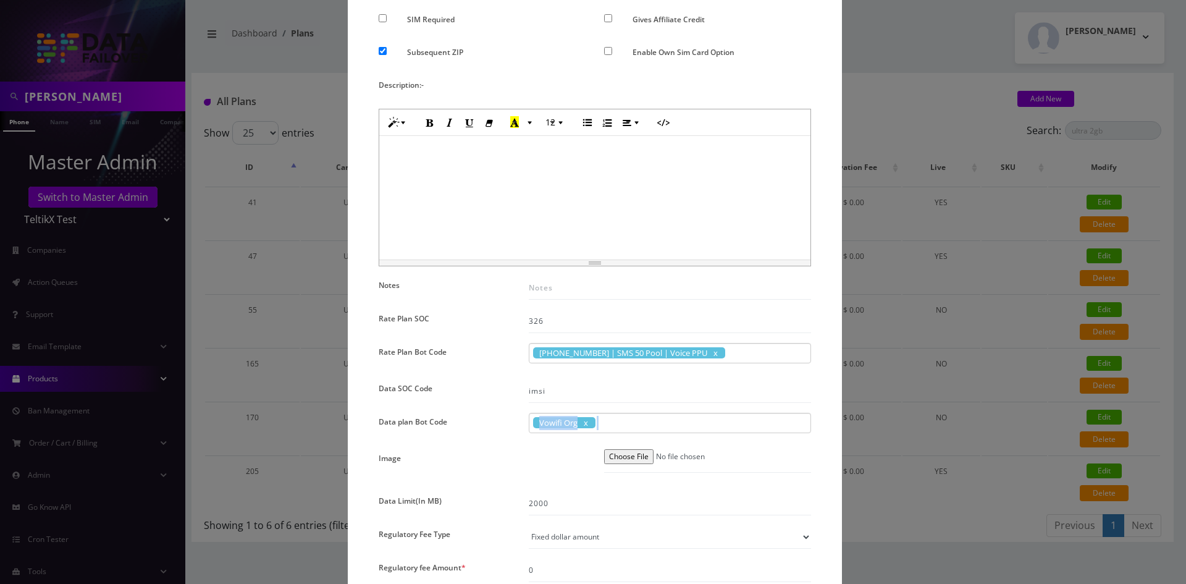
drag, startPoint x: 633, startPoint y: 428, endPoint x: 530, endPoint y: 422, distance: 104.0
click at [530, 422] on div "Vowifi Org" at bounding box center [670, 423] width 282 height 20
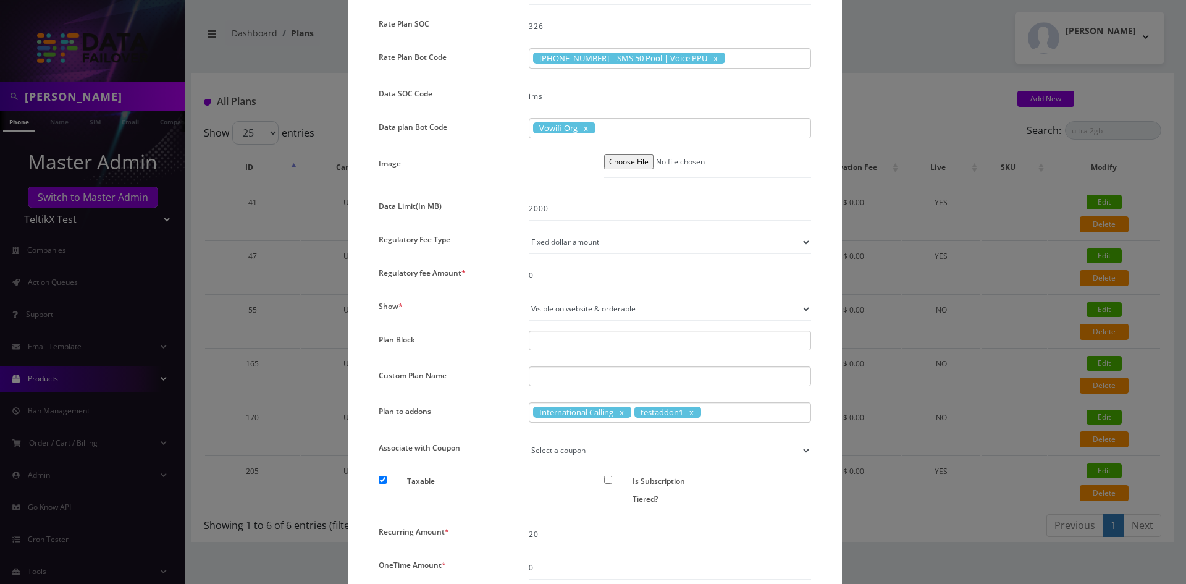
scroll to position [741, 0]
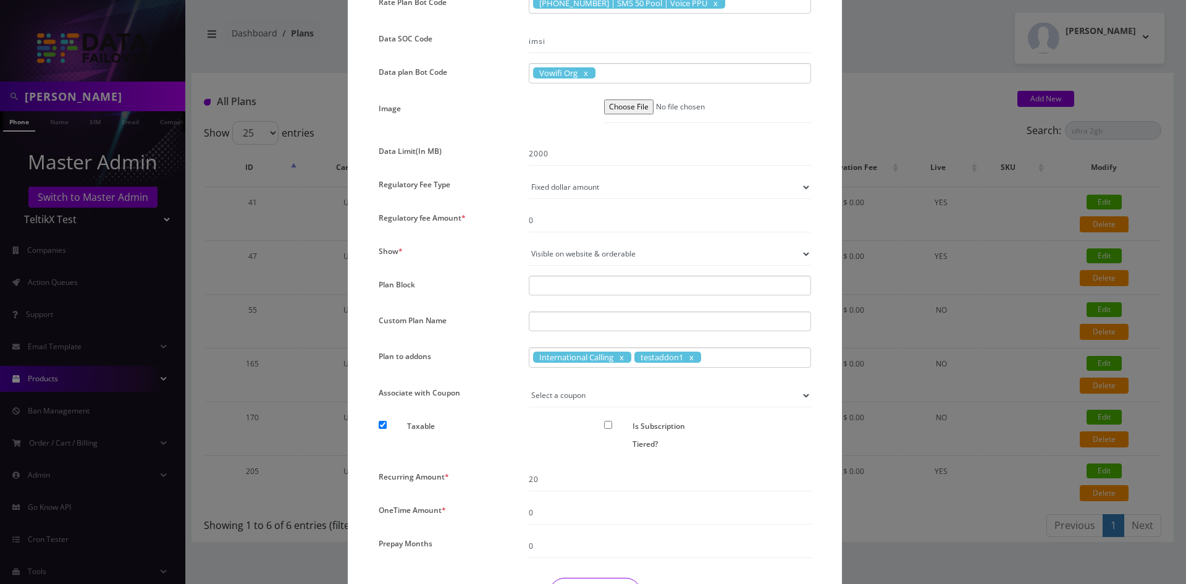
click at [968, 224] on div "× Edit Plan Name * Ultra 2GB (imsi) SKU Tag Popular HOT Type * Voice Data Weara…" at bounding box center [593, 292] width 1186 height 584
